Goal: Information Seeking & Learning: Learn about a topic

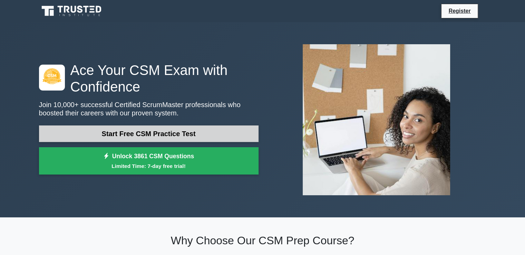
click at [152, 137] on link "Start Free CSM Practice Test" at bounding box center [149, 133] width 220 height 17
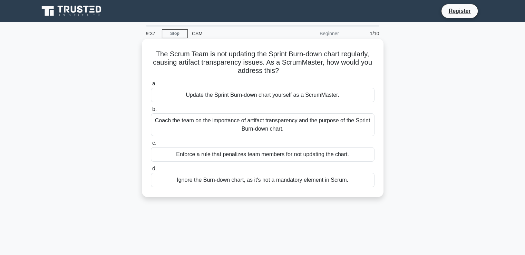
click at [295, 125] on div "Coach the team on the importance of artifact transparency and the purpose of th…" at bounding box center [263, 124] width 224 height 23
click at [151, 112] on input "b. Coach the team on the importance of artifact transparency and the purpose of…" at bounding box center [151, 109] width 0 height 4
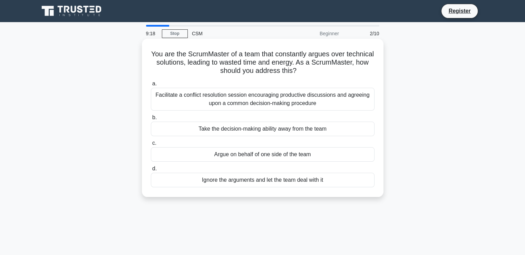
click at [277, 102] on div "Facilitate a conflict resolution session encouraging productive discussions and…" at bounding box center [263, 99] width 224 height 23
click at [151, 86] on input "a. Facilitate a conflict resolution session encouraging productive discussions …" at bounding box center [151, 83] width 0 height 4
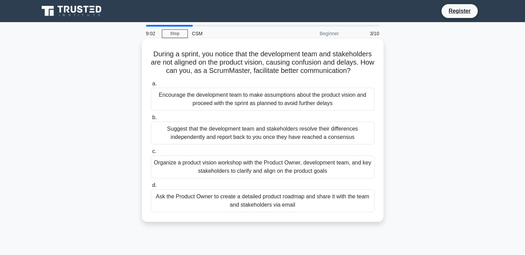
click at [287, 174] on div "Organize a product vision workshop with the Product Owner, development team, an…" at bounding box center [263, 166] width 224 height 23
click at [151, 154] on input "c. Organize a product vision workshop with the Product Owner, development team,…" at bounding box center [151, 151] width 0 height 4
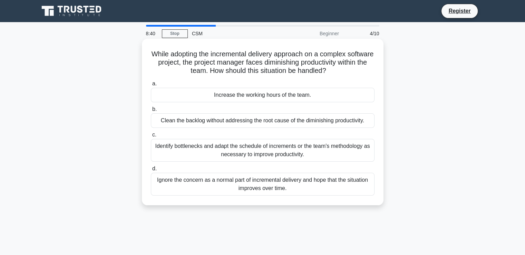
click at [267, 151] on div "Identify bottlenecks and adapt the schedule of increments or the team's methodo…" at bounding box center [263, 150] width 224 height 23
click at [151, 137] on input "c. Identify bottlenecks and adapt the schedule of increments or the team's meth…" at bounding box center [151, 135] width 0 height 4
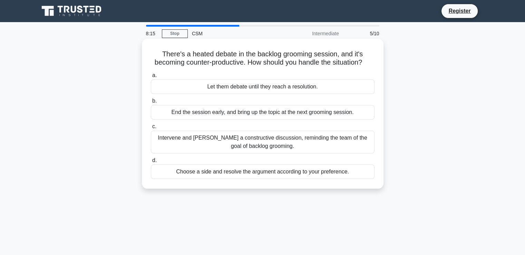
click at [265, 150] on div "Intervene and foster a constructive discussion, reminding the team of the goal …" at bounding box center [263, 142] width 224 height 23
click at [151, 129] on input "c. Intervene and foster a constructive discussion, reminding the team of the go…" at bounding box center [151, 126] width 0 height 4
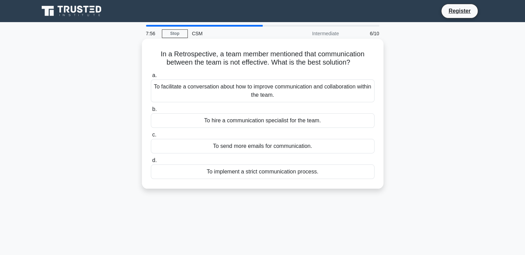
click at [268, 96] on div "To facilitate a conversation about how to improve communication and collaborati…" at bounding box center [263, 90] width 224 height 23
click at [151, 78] on input "a. To facilitate a conversation about how to improve communication and collabor…" at bounding box center [151, 75] width 0 height 4
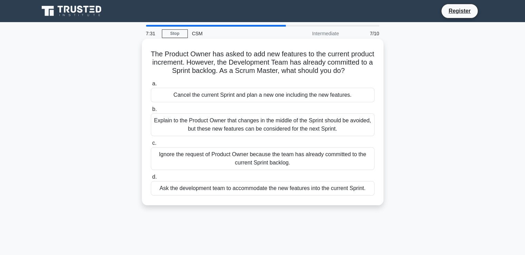
click at [268, 135] on div "Explain to the Product Owner that changes in the middle of the Sprint should be…" at bounding box center [263, 124] width 224 height 23
click at [151, 112] on input "b. Explain to the Product Owner that changes in the middle of the Sprint should…" at bounding box center [151, 109] width 0 height 4
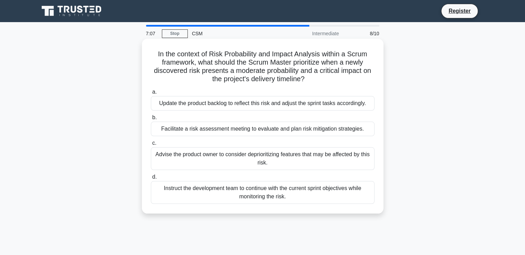
click at [275, 163] on div "Advise the product owner to consider deprioritizing features that may be affect…" at bounding box center [263, 158] width 224 height 23
click at [151, 145] on input "c. Advise the product owner to consider deprioritizing features that may be aff…" at bounding box center [151, 143] width 0 height 4
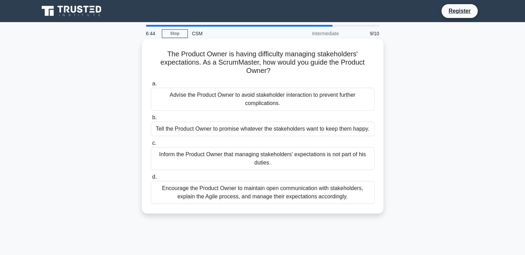
click at [268, 196] on div "Encourage the Product Owner to maintain open communication with stakeholders, e…" at bounding box center [263, 192] width 224 height 23
click at [151, 179] on input "d. Encourage the Product Owner to maintain open communication with stakeholders…" at bounding box center [151, 177] width 0 height 4
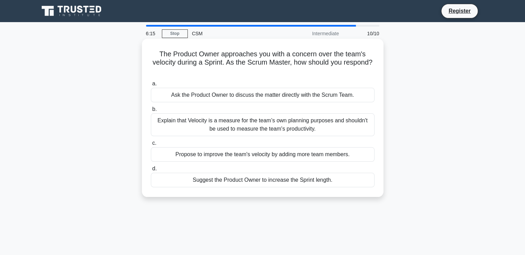
click at [244, 122] on div "Explain that Velocity is a measure for the team’s own planning purposes and sho…" at bounding box center [263, 124] width 224 height 23
click at [151, 112] on input "b. Explain that Velocity is a measure for the team’s own planning purposes and …" at bounding box center [151, 109] width 0 height 4
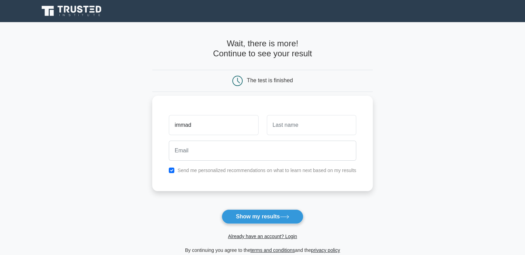
type input "immad"
type input "[PERSON_NAME]"
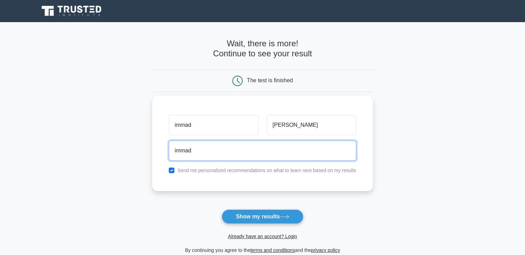
type input "[EMAIL_ADDRESS][DOMAIN_NAME]"
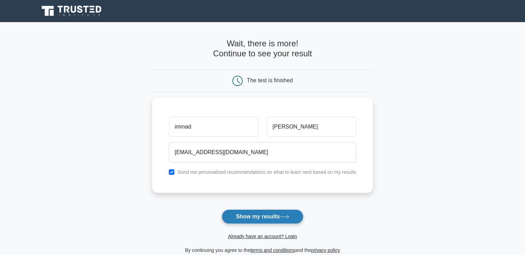
click at [262, 217] on button "Show my results" at bounding box center [262, 216] width 81 height 15
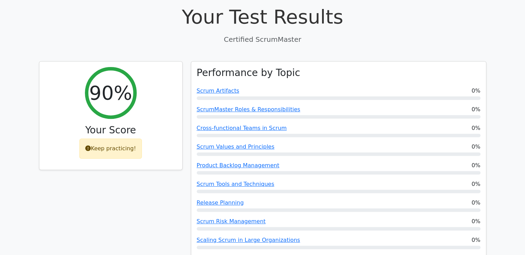
scroll to position [242, 0]
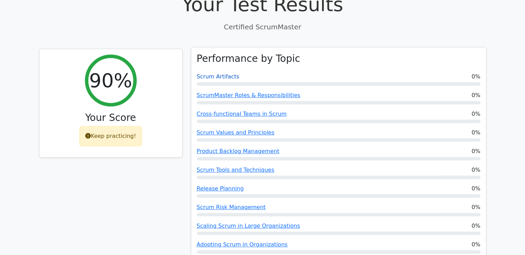
click at [215, 73] on link "Scrum Artifacts" at bounding box center [218, 76] width 42 height 7
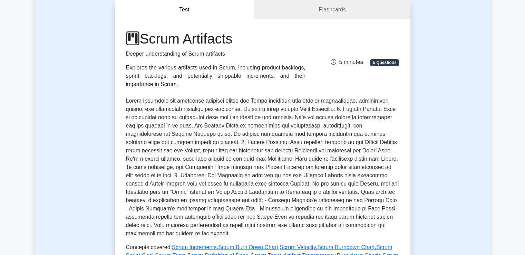
scroll to position [138, 0]
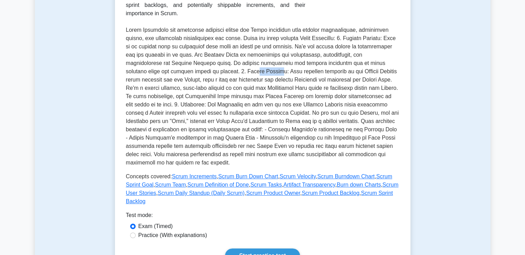
drag, startPoint x: 164, startPoint y: 71, endPoint x: 188, endPoint y: 70, distance: 23.9
click at [188, 70] on p at bounding box center [263, 96] width 274 height 141
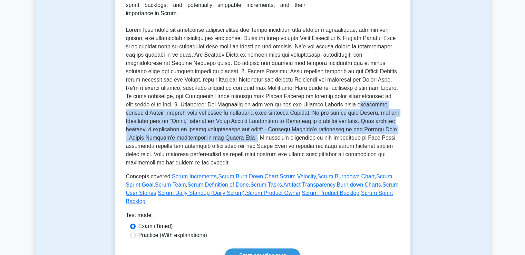
drag, startPoint x: 235, startPoint y: 106, endPoint x: 383, endPoint y: 137, distance: 151.7
click at [387, 137] on p at bounding box center [263, 96] width 274 height 141
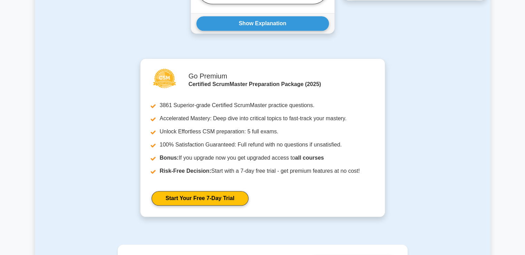
scroll to position [829, 0]
